Goal: Navigation & Orientation: Find specific page/section

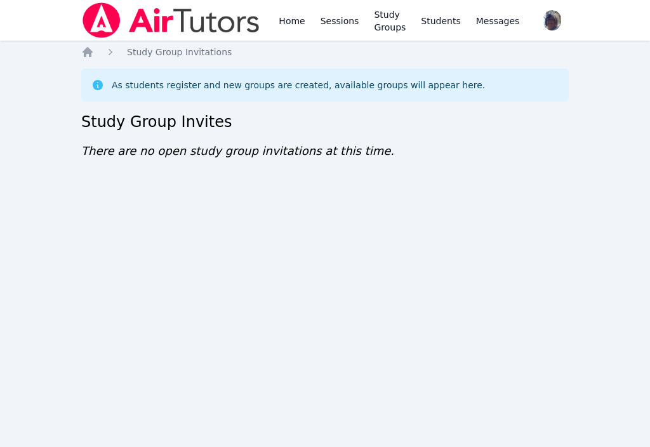
click at [429, 89] on div "As students register and new groups are created, available groups will appear h…" at bounding box center [298, 85] width 373 height 13
click at [389, 27] on link "Study Groups" at bounding box center [389, 20] width 37 height 41
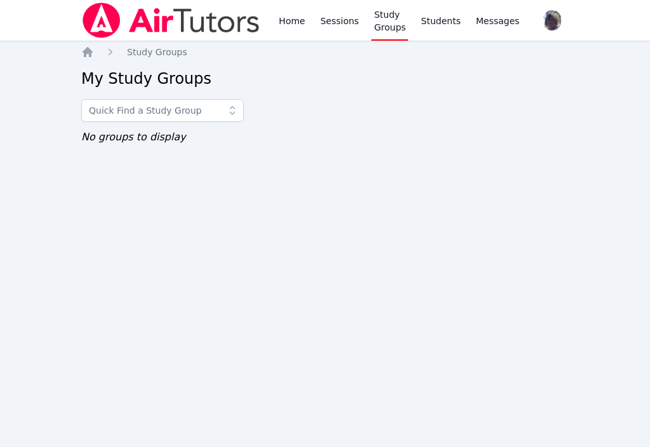
click at [432, 17] on link "Students" at bounding box center [440, 20] width 44 height 41
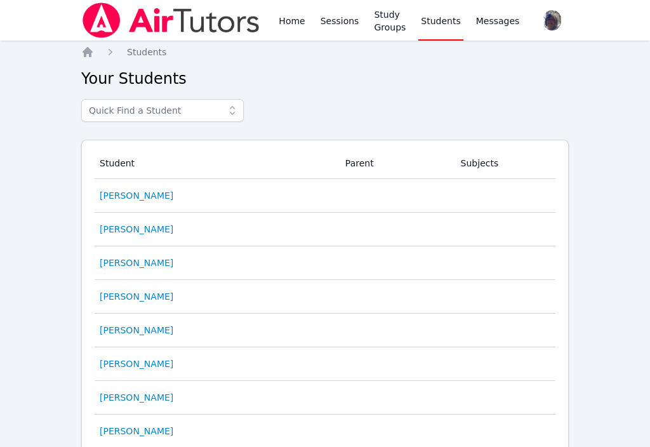
click at [336, 21] on link "Sessions" at bounding box center [340, 20] width 44 height 41
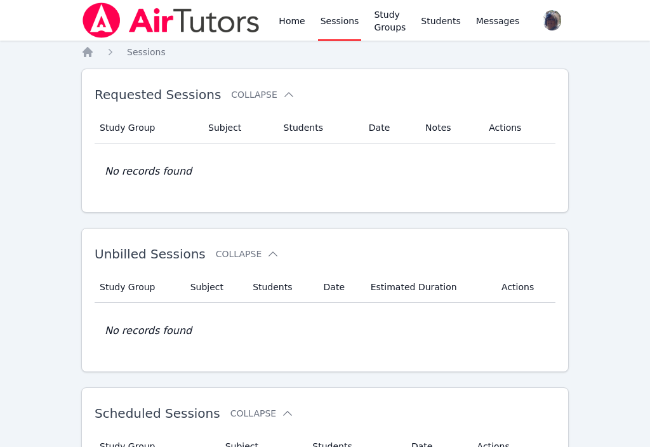
click at [281, 20] on link "Home" at bounding box center [291, 20] width 31 height 41
